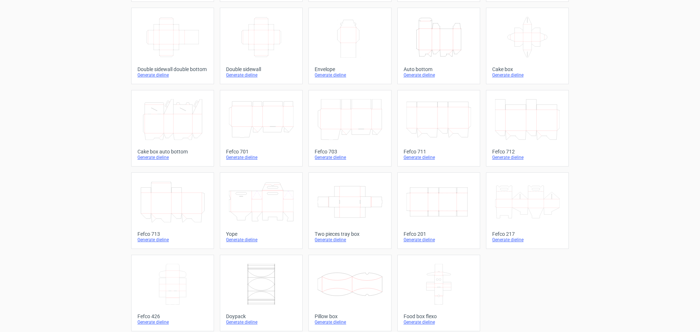
scroll to position [124, 0]
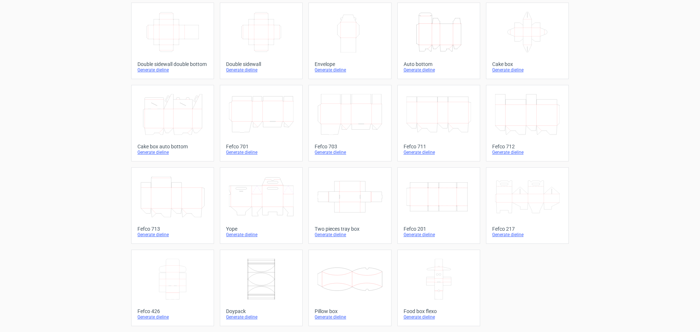
click at [365, 286] on icon at bounding box center [350, 279] width 65 height 41
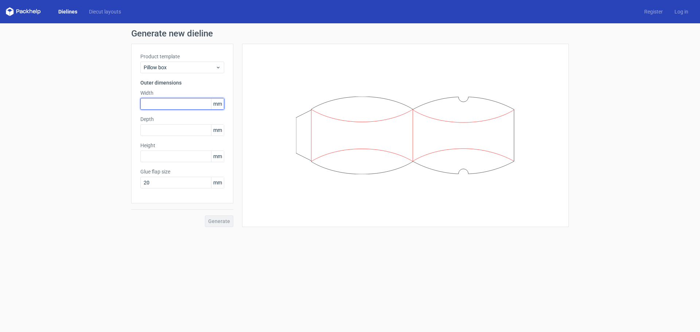
click at [152, 107] on input "text" at bounding box center [182, 104] width 84 height 12
click at [165, 105] on input "text" at bounding box center [182, 104] width 84 height 12
type input "25"
click at [174, 128] on input "text" at bounding box center [182, 130] width 84 height 12
click at [165, 153] on input "text" at bounding box center [182, 157] width 84 height 12
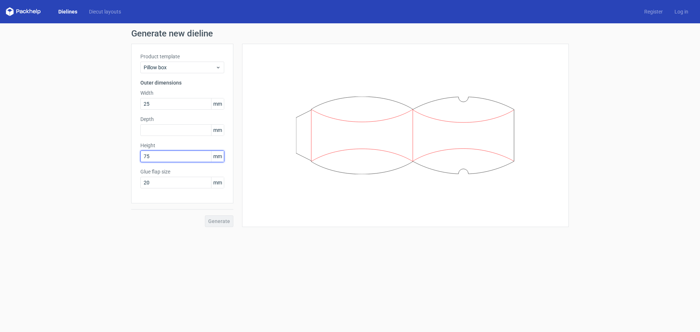
type input "75"
click at [186, 235] on form "Generate new dieline Product template Pillow box Outer dimensions Width 25 mm D…" at bounding box center [350, 177] width 700 height 309
click at [181, 128] on input "text" at bounding box center [182, 130] width 84 height 12
click at [175, 211] on div "Product template Pillow box Outer dimensions Width 25 mm Depth 2 mm Height 75 m…" at bounding box center [182, 135] width 102 height 183
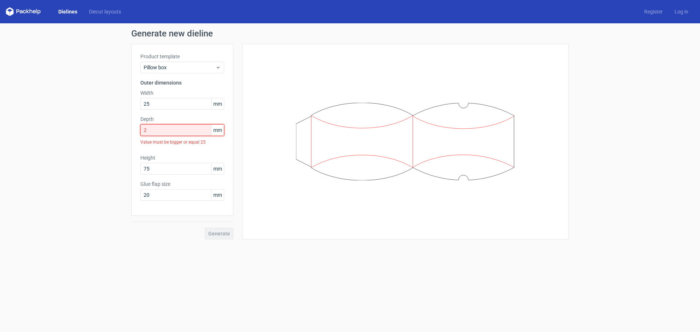
drag, startPoint x: 190, startPoint y: 132, endPoint x: 126, endPoint y: 131, distance: 63.8
click at [126, 131] on div "Generate new dieline Product template Pillow box Outer dimensions Width 25 mm D…" at bounding box center [350, 134] width 700 height 222
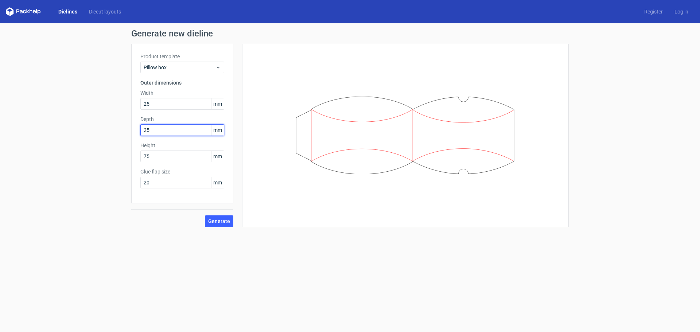
type input "25"
click at [165, 236] on form "Generate new dieline Product template Pillow box Outer dimensions Width 25 mm D…" at bounding box center [350, 177] width 700 height 309
click at [215, 217] on button "Generate" at bounding box center [219, 222] width 28 height 12
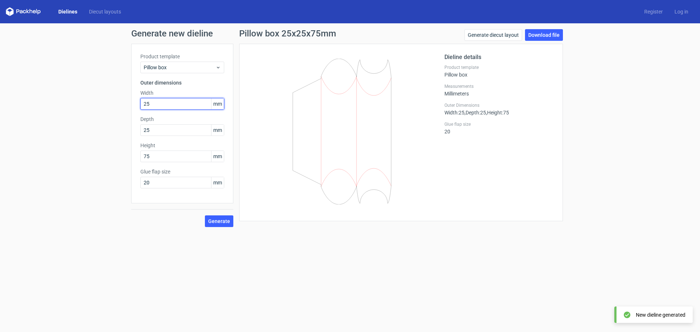
click at [157, 105] on input "25" at bounding box center [182, 104] width 84 height 12
drag, startPoint x: 140, startPoint y: 104, endPoint x: 128, endPoint y: 104, distance: 12.0
click at [128, 104] on div "Generate new dieline Product template Pillow box Outer dimensions Width 25 mm D…" at bounding box center [350, 128] width 700 height 210
drag, startPoint x: 156, startPoint y: 104, endPoint x: 141, endPoint y: 104, distance: 15.3
click at [141, 104] on input "25" at bounding box center [182, 104] width 84 height 12
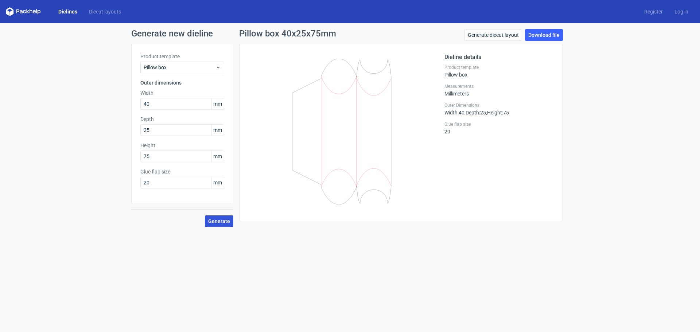
click at [229, 224] on button "Generate" at bounding box center [219, 222] width 28 height 12
drag, startPoint x: 156, startPoint y: 109, endPoint x: 137, endPoint y: 109, distance: 19.0
click at [137, 109] on div "Product template Pillow box Outer dimensions Width 40 mm Depth 25 mm Height 75 …" at bounding box center [182, 124] width 102 height 160
click at [225, 216] on button "Generate" at bounding box center [219, 222] width 28 height 12
drag, startPoint x: 152, startPoint y: 95, endPoint x: 153, endPoint y: 104, distance: 8.8
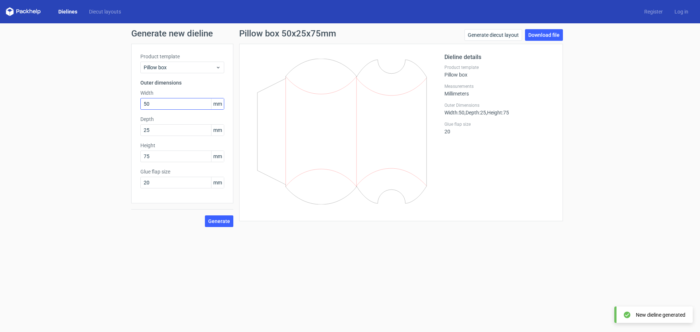
click at [150, 96] on label "Width" at bounding box center [182, 92] width 84 height 7
drag, startPoint x: 151, startPoint y: 108, endPoint x: 136, endPoint y: 108, distance: 15.0
click at [136, 108] on div "Product template Pillow box Outer dimensions Width 50 mm Depth 25 mm Height 75 …" at bounding box center [182, 124] width 102 height 160
click at [220, 221] on span "Generate" at bounding box center [219, 221] width 22 height 5
drag, startPoint x: 158, startPoint y: 104, endPoint x: 134, endPoint y: 104, distance: 24.1
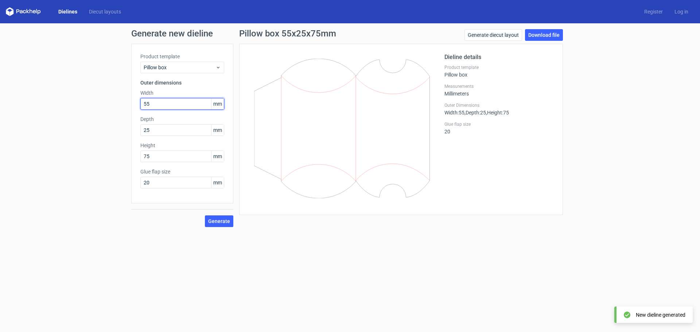
click at [134, 104] on div "Product template Pillow box Outer dimensions Width 55 mm Depth 25 mm Height 75 …" at bounding box center [182, 124] width 102 height 160
type input "60"
click at [222, 226] on button "Generate" at bounding box center [219, 222] width 28 height 12
click at [552, 38] on link "Download file" at bounding box center [544, 35] width 38 height 12
click at [444, 314] on form "Generate new dieline Product template Pillow box Outer dimensions Width 60 mm D…" at bounding box center [350, 177] width 700 height 309
